Goal: Task Accomplishment & Management: Manage account settings

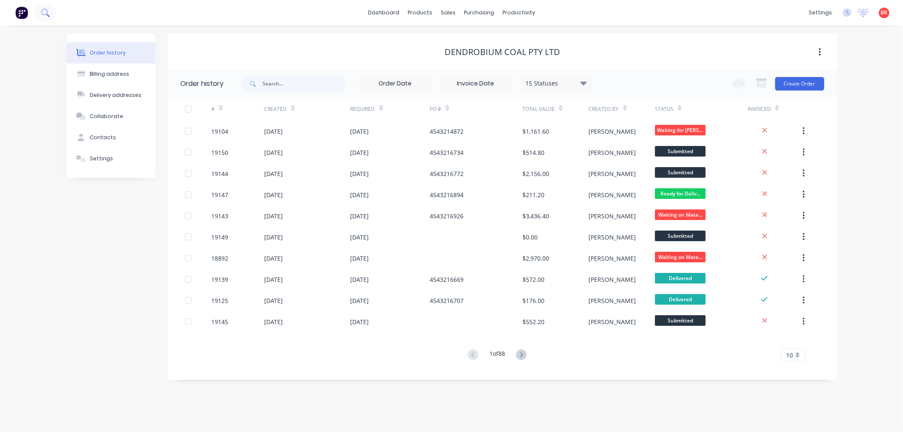
click at [42, 9] on icon at bounding box center [45, 12] width 8 height 8
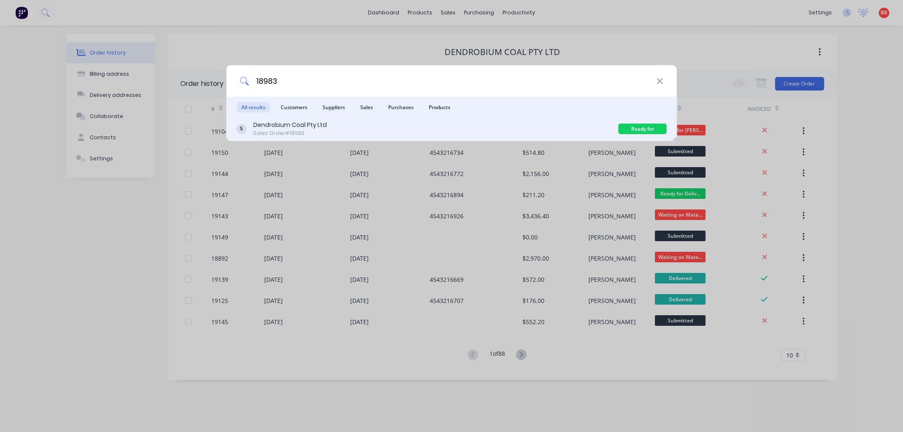
type input "18983"
click at [365, 125] on div "Dendrobium Coal Pty Ltd Sales Order #18983" at bounding box center [427, 129] width 382 height 17
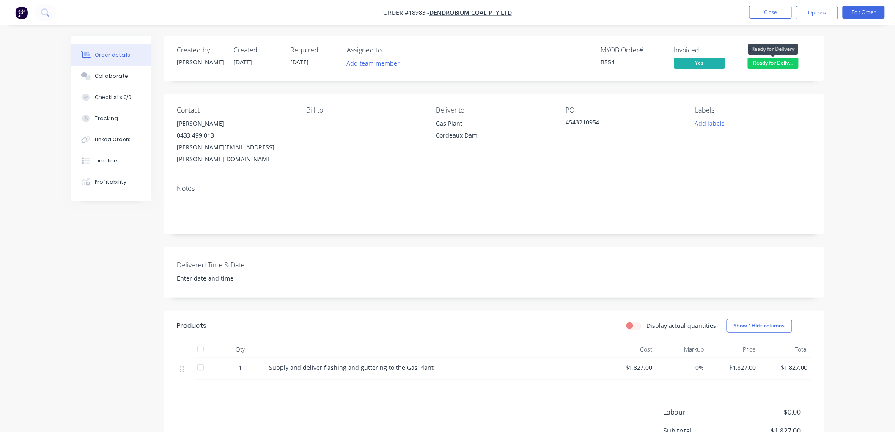
click at [767, 60] on span "Ready for Deliv..." at bounding box center [773, 63] width 51 height 11
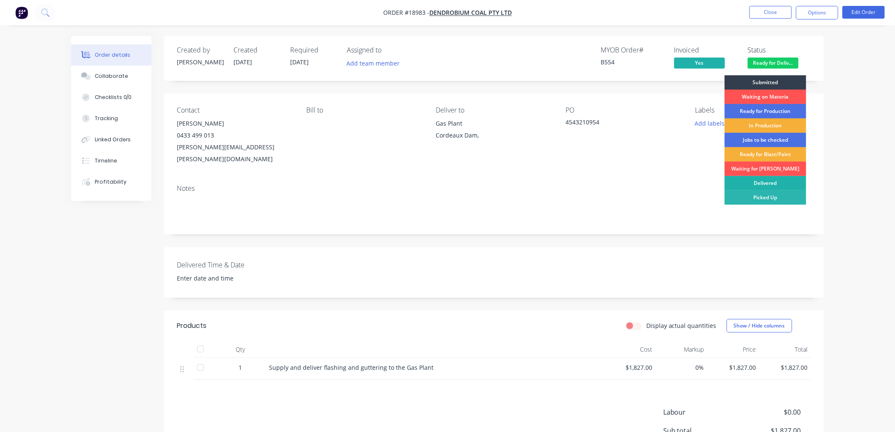
click at [766, 180] on div "Delivered" at bounding box center [766, 183] width 82 height 14
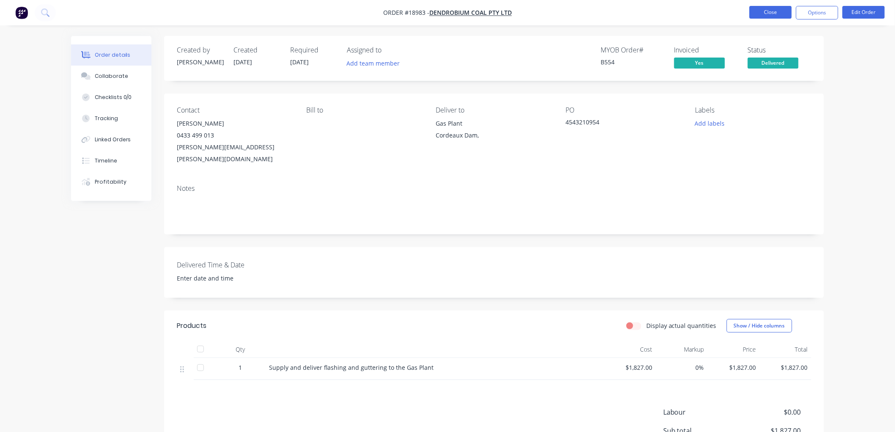
click at [770, 13] on button "Close" at bounding box center [771, 12] width 42 height 13
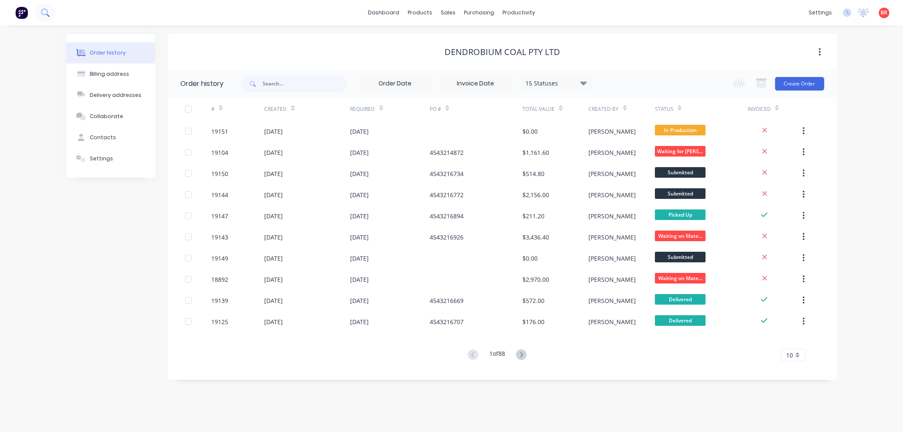
click at [47, 11] on icon at bounding box center [44, 11] width 7 height 7
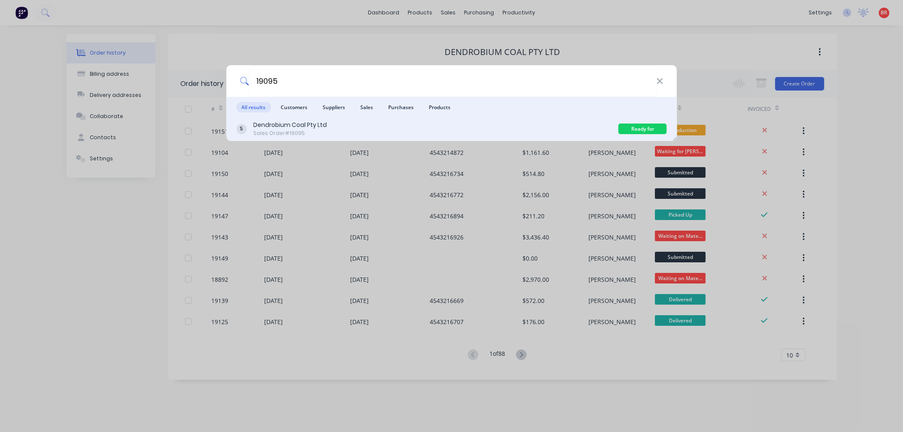
type input "19095"
click at [309, 129] on div "Dendrobium Coal Pty Ltd" at bounding box center [290, 125] width 74 height 9
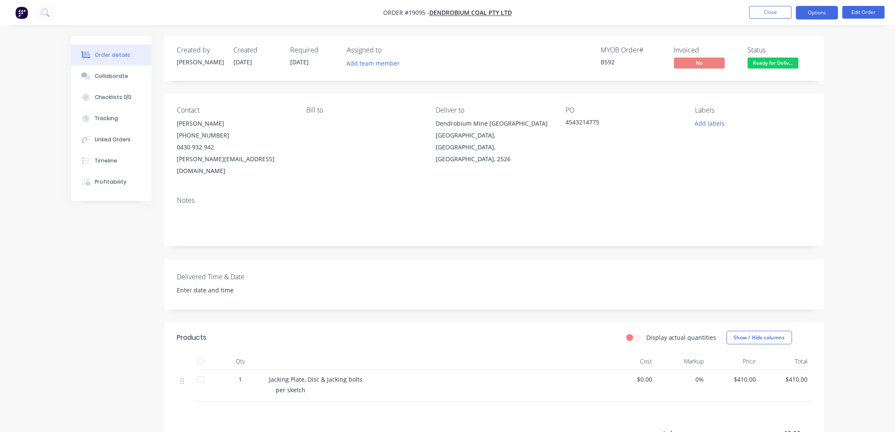
click at [813, 14] on button "Options" at bounding box center [817, 13] width 42 height 14
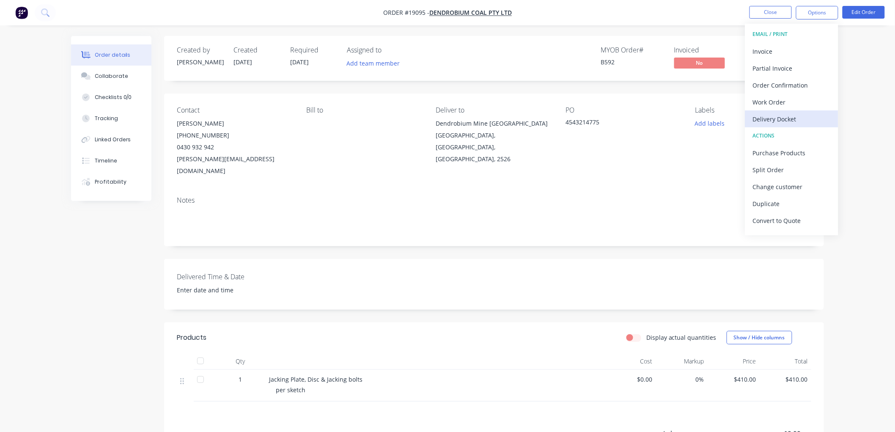
click at [771, 113] on div "Delivery Docket" at bounding box center [792, 119] width 78 height 12
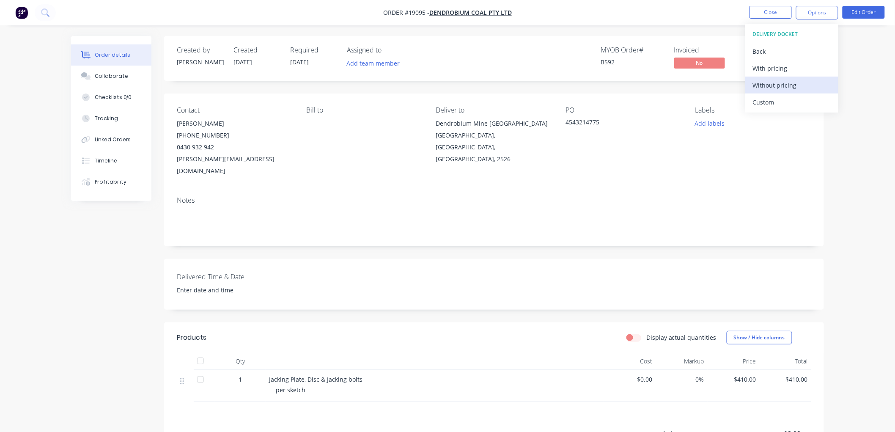
click at [769, 86] on div "Without pricing" at bounding box center [792, 85] width 78 height 12
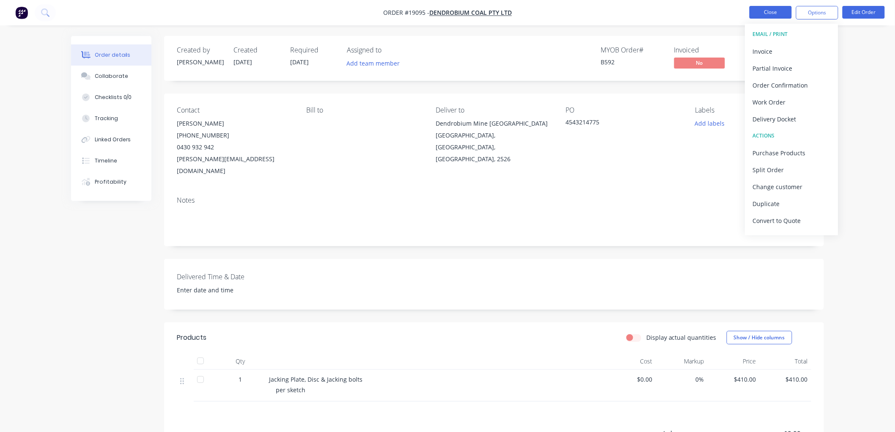
click at [773, 14] on button "Close" at bounding box center [771, 12] width 42 height 13
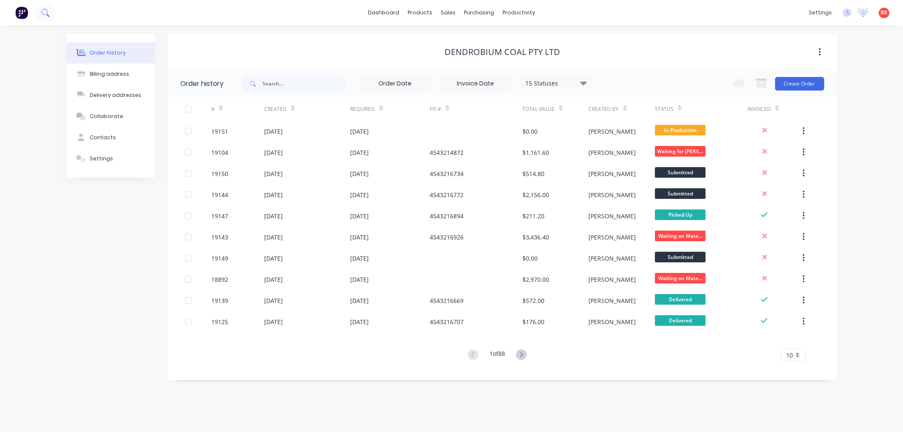
click at [49, 14] on icon at bounding box center [45, 12] width 8 height 8
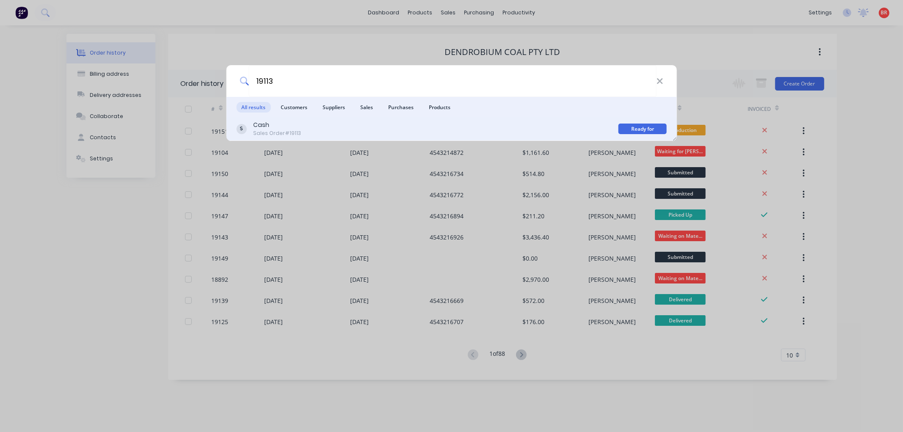
type input "19113"
click at [348, 130] on div "Cash Sales Order #19113" at bounding box center [427, 129] width 382 height 17
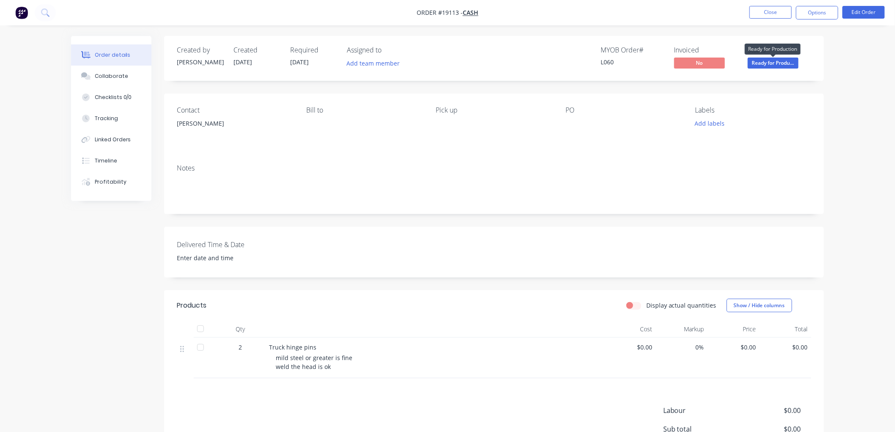
click at [756, 64] on span "Ready for Produ..." at bounding box center [773, 63] width 51 height 11
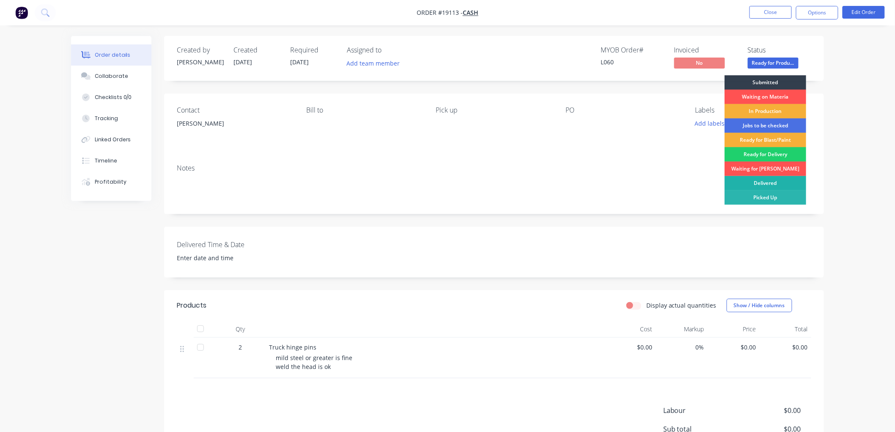
click at [765, 182] on div "Delivered" at bounding box center [766, 183] width 82 height 14
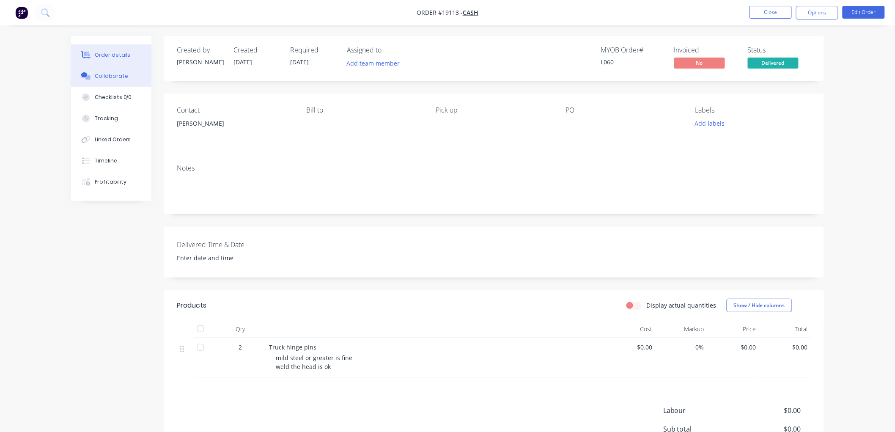
click at [106, 77] on div "Collaborate" at bounding box center [111, 76] width 33 height 8
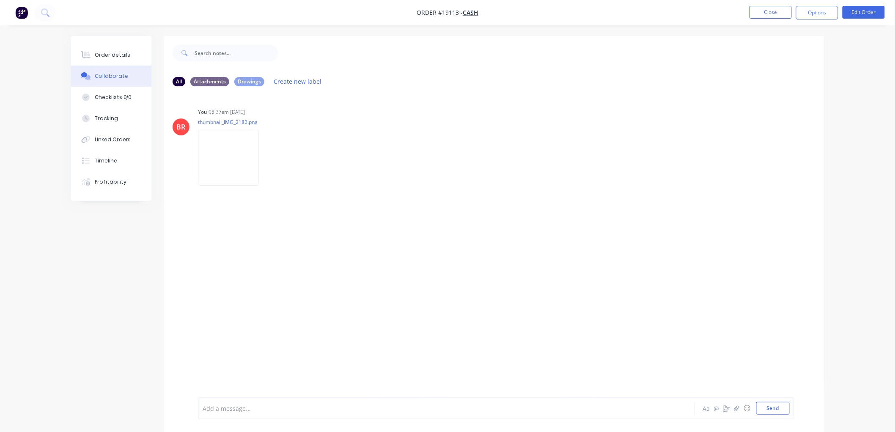
click at [295, 405] on div at bounding box center [423, 408] width 440 height 9
click at [760, 408] on button "Send" at bounding box center [773, 408] width 33 height 13
click at [230, 411] on div at bounding box center [423, 408] width 440 height 9
click at [110, 58] on div "Order details" at bounding box center [113, 55] width 36 height 8
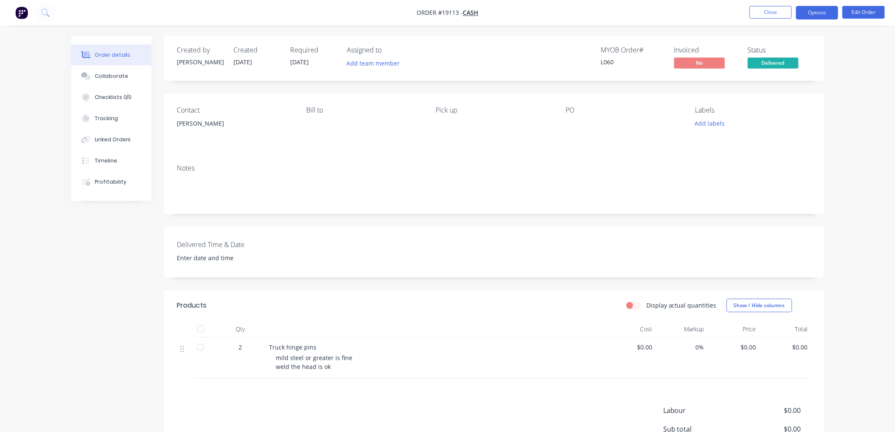
click at [811, 16] on button "Options" at bounding box center [817, 13] width 42 height 14
click at [877, 102] on div "Order details Collaborate Checklists 0/0 Tracking Linked Orders Timeline Profit…" at bounding box center [447, 264] width 895 height 529
click at [768, 11] on button "Close" at bounding box center [771, 12] width 42 height 13
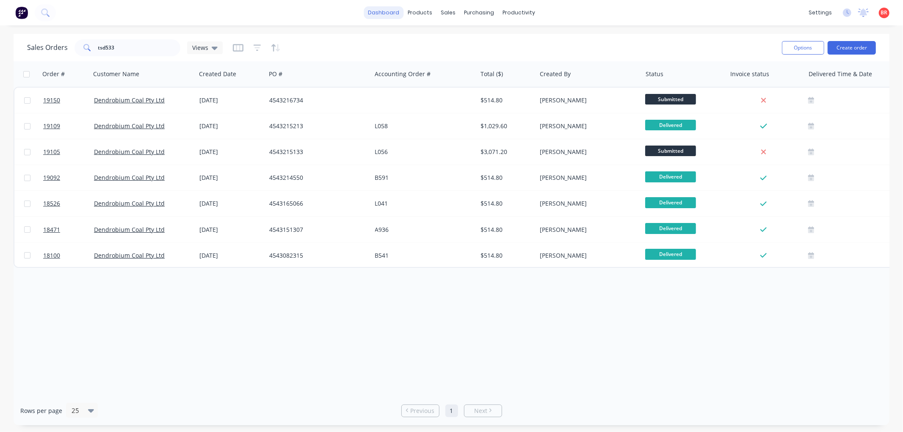
click at [385, 14] on link "dashboard" at bounding box center [383, 12] width 40 height 13
